Goal: Task Accomplishment & Management: Manage account settings

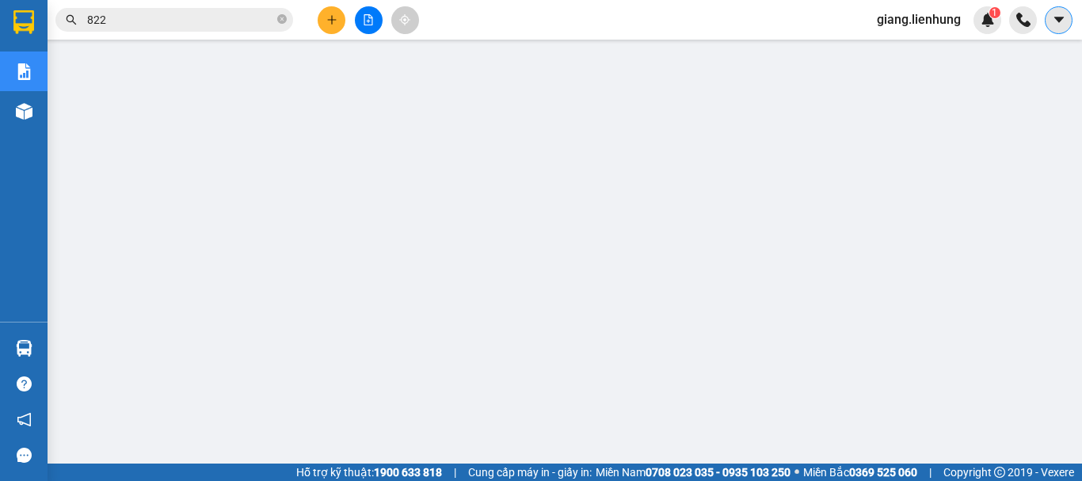
click at [1055, 22] on icon "caret-down" at bounding box center [1059, 20] width 14 height 14
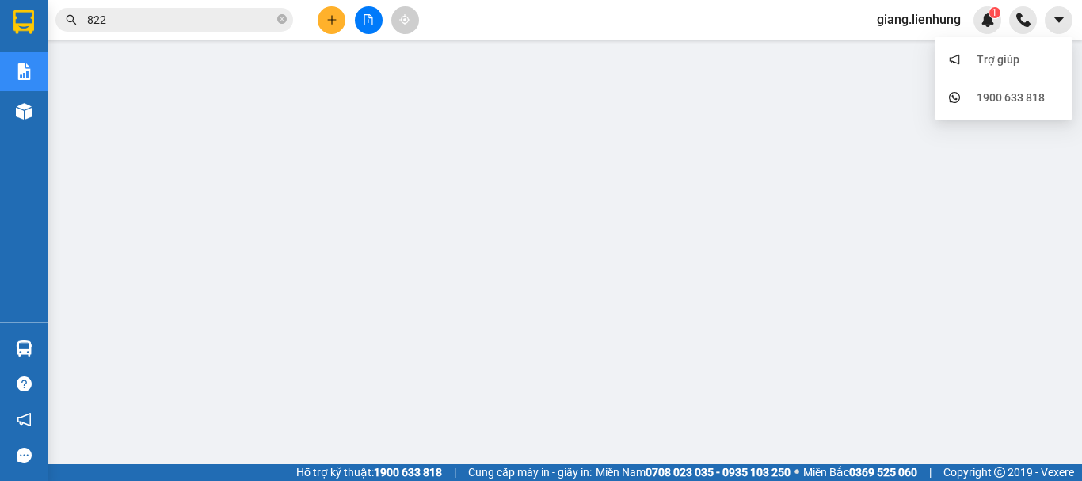
click at [948, 12] on span "giang.lienhung" at bounding box center [918, 20] width 109 height 20
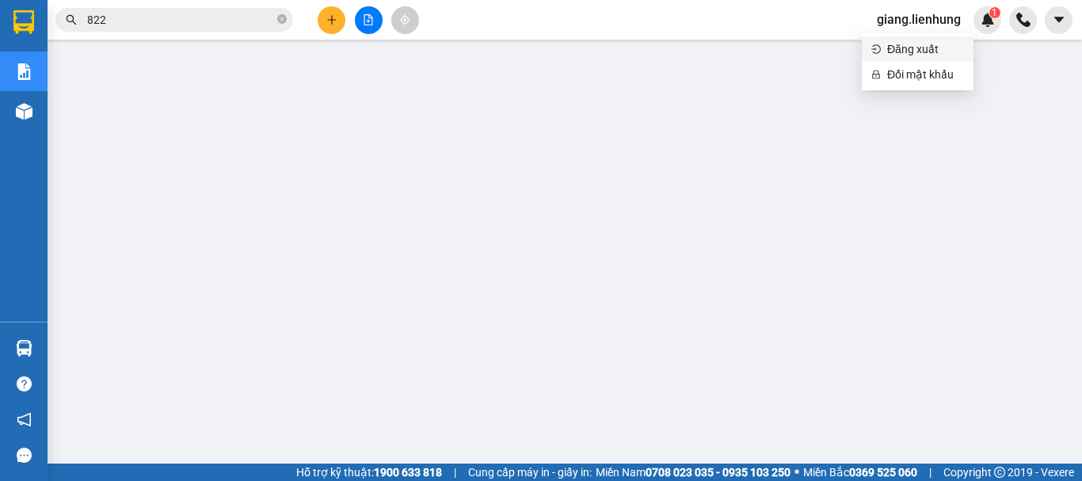
click at [944, 44] on span "Đăng xuất" at bounding box center [925, 48] width 77 height 17
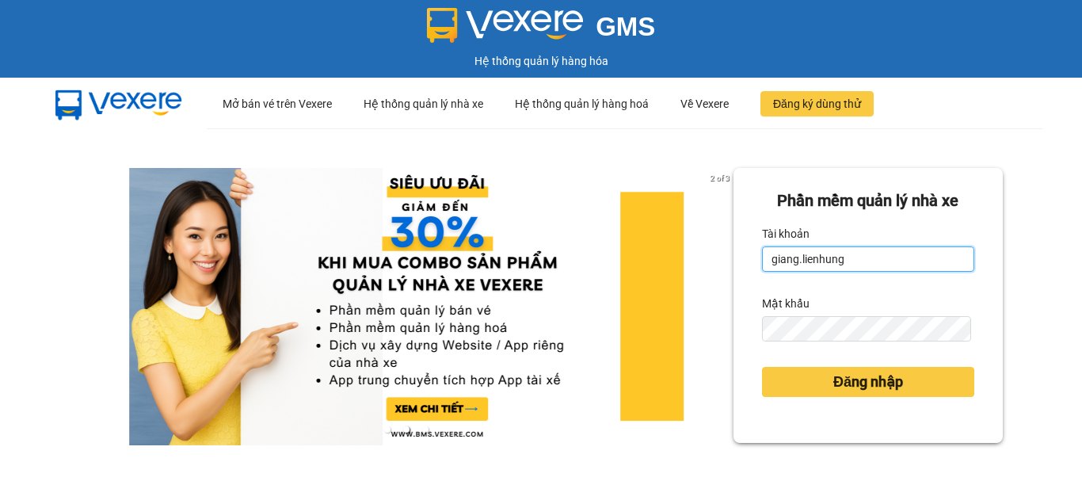
click at [851, 259] on input "giang.lienhung" at bounding box center [868, 258] width 212 height 25
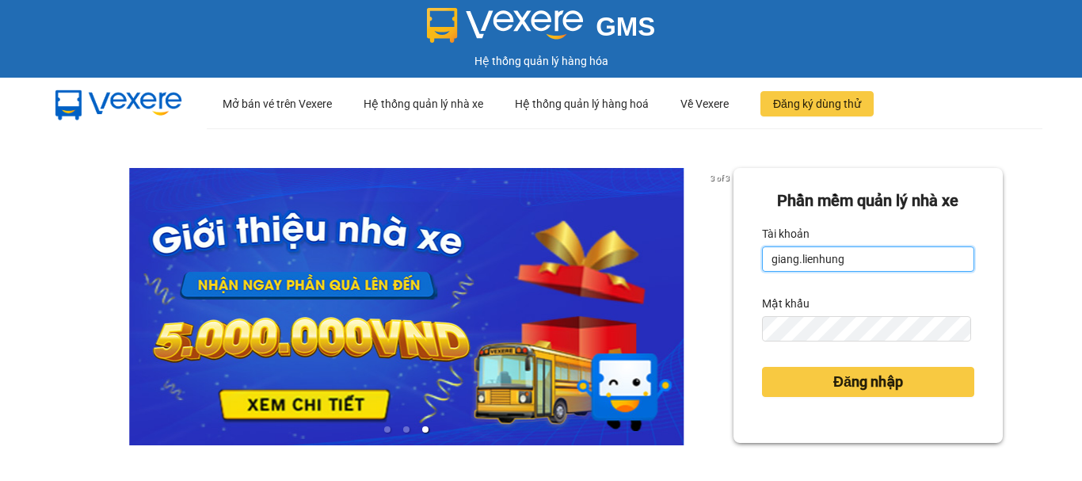
type input "thi.lienhung"
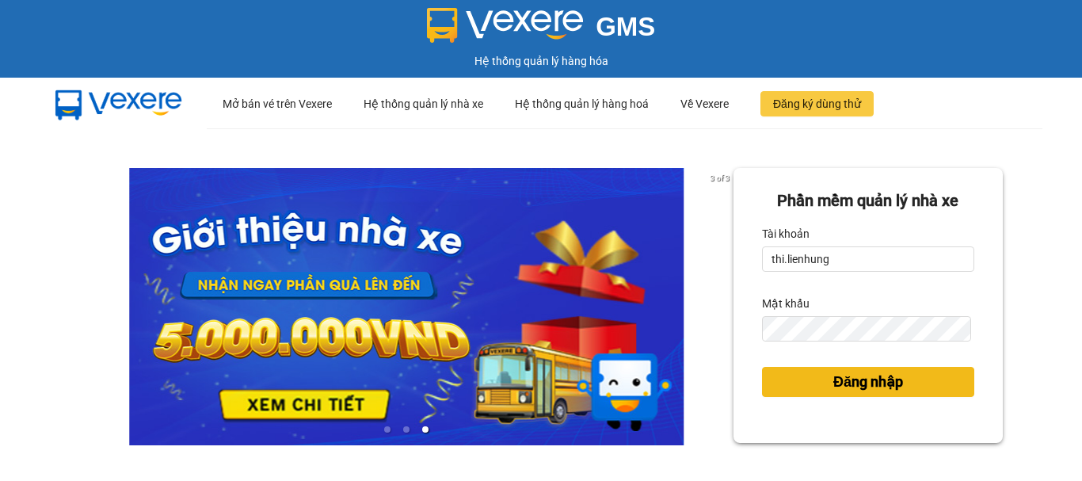
click at [813, 376] on button "Đăng nhập" at bounding box center [868, 382] width 212 height 30
